Goal: Find specific page/section: Find specific page/section

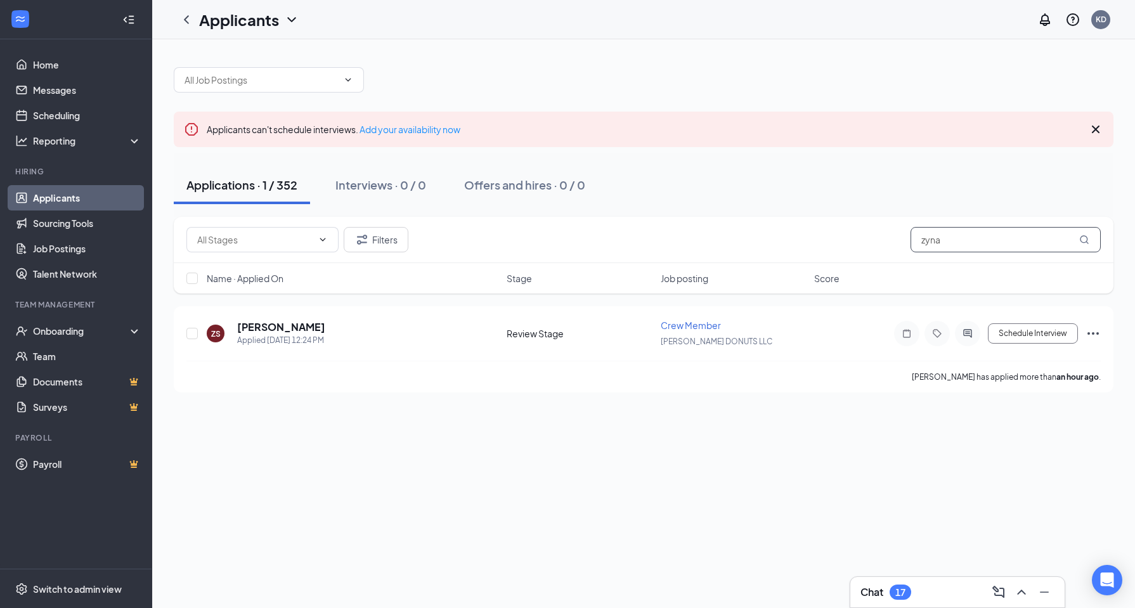
click at [960, 243] on input "zyna" at bounding box center [1005, 239] width 190 height 25
type input "z"
type input "giana"
click at [302, 337] on div "Applied on [DATE]" at bounding box center [288, 340] width 103 height 13
click at [285, 334] on div "Applied on [DATE]" at bounding box center [288, 340] width 103 height 13
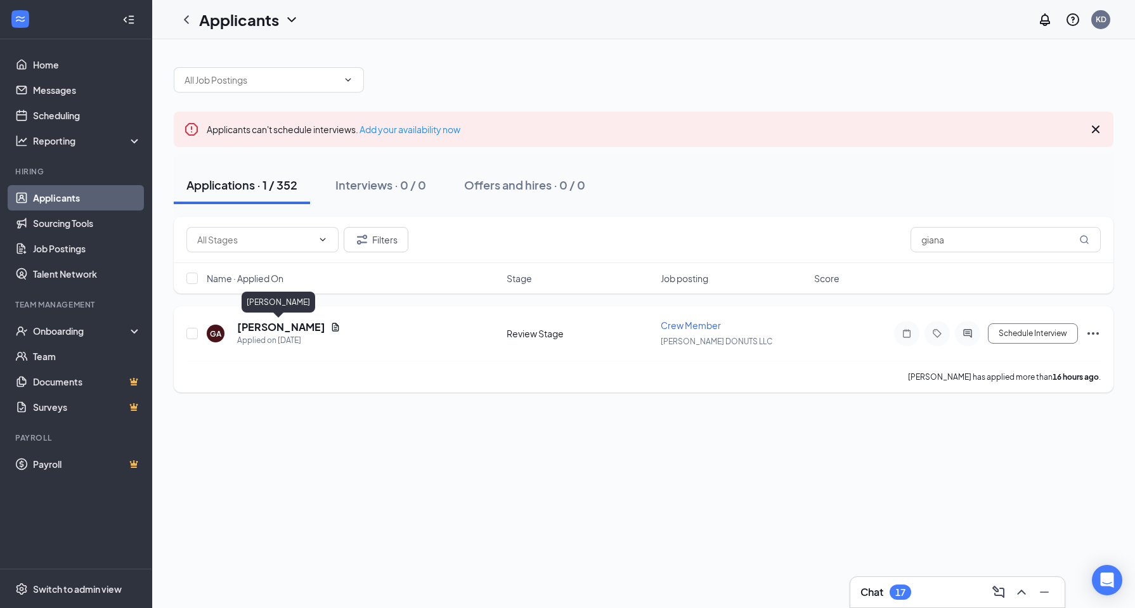
click at [285, 328] on h5 "[PERSON_NAME]" at bounding box center [281, 327] width 88 height 14
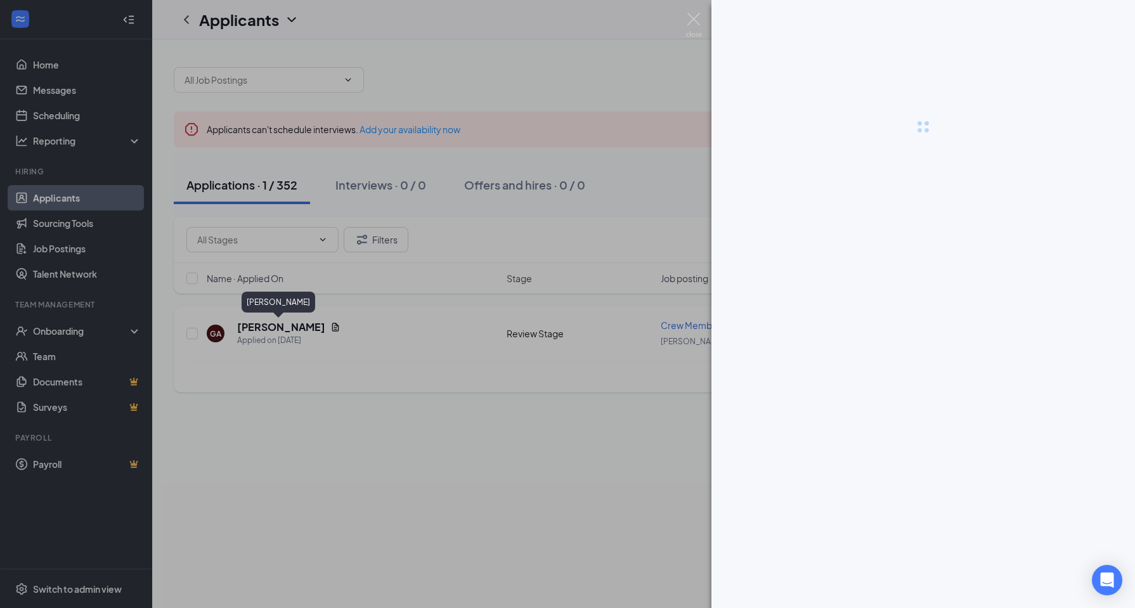
click at [285, 328] on div at bounding box center [567, 304] width 1135 height 608
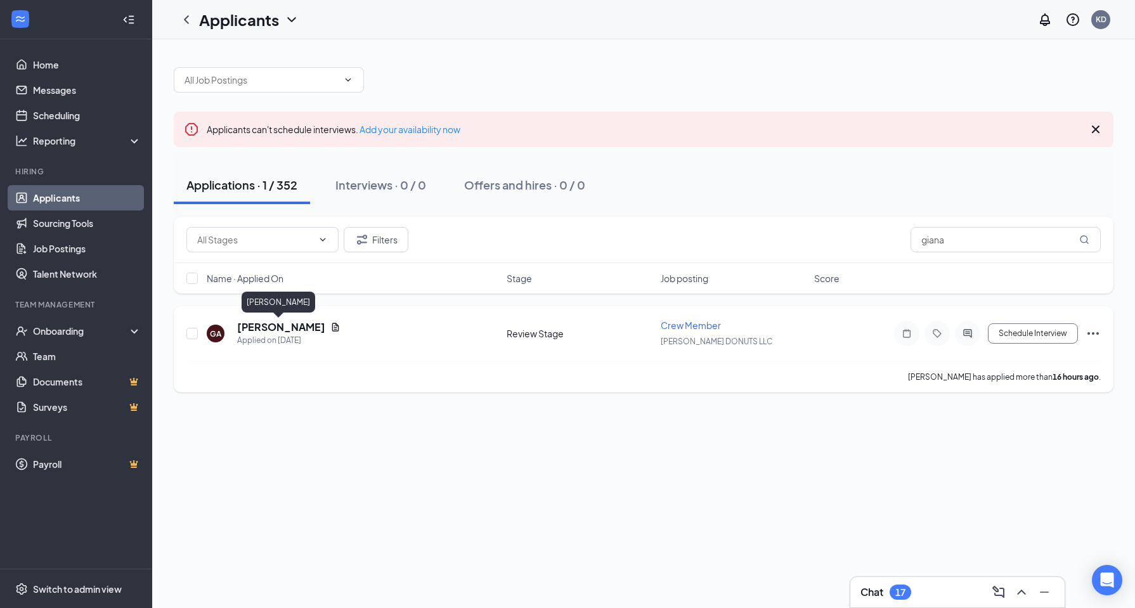
click at [285, 328] on h5 "[PERSON_NAME]" at bounding box center [281, 327] width 88 height 14
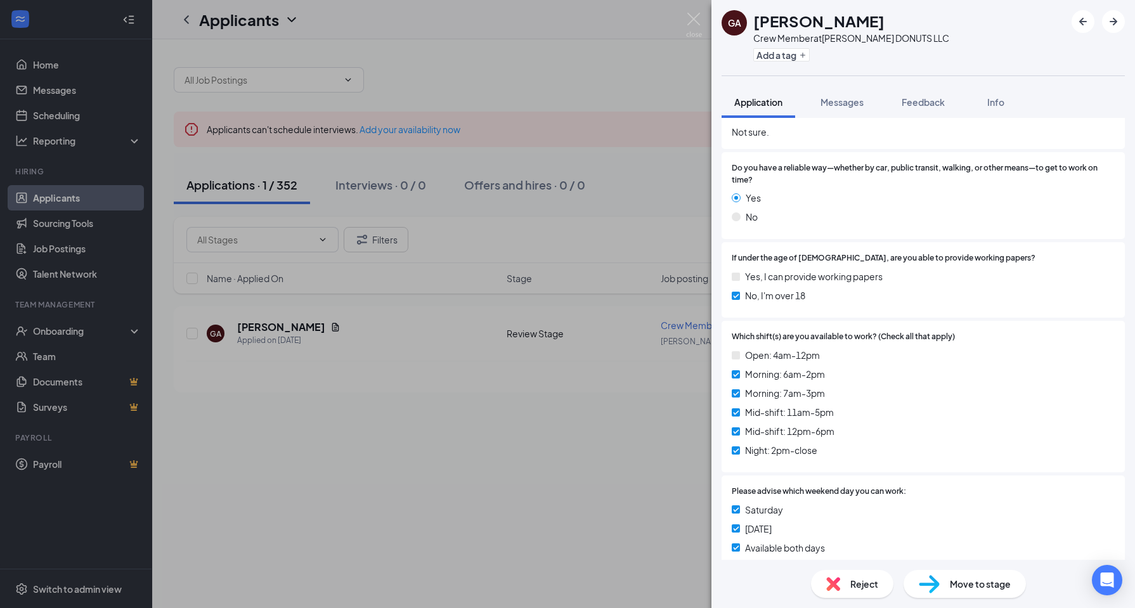
scroll to position [558, 0]
